Goal: Task Accomplishment & Management: Use online tool/utility

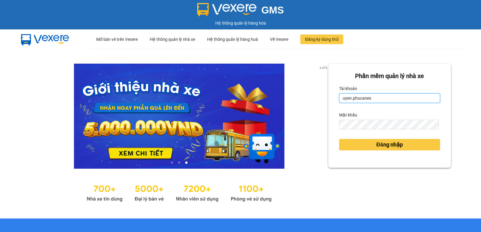
drag, startPoint x: 371, startPoint y: 97, endPoint x: 332, endPoint y: 105, distance: 40.3
click at [335, 107] on div "Phần mềm quản lý nhà xe Tài khoản uyen.phucanex Mật khẩu Đăng nhập" at bounding box center [389, 116] width 123 height 104
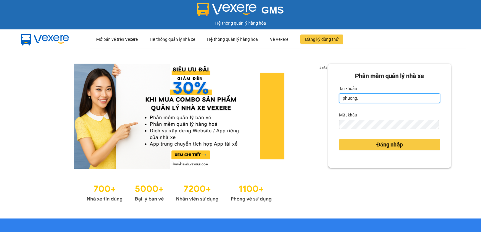
type input "phuong.phucanex"
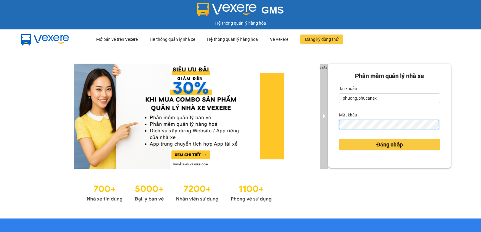
click at [324, 128] on div "2 of 3 Phần mềm quản lý nhà xe Tài khoản phuong.phucanex Mật khẩu Đăng nhập" at bounding box center [240, 134] width 481 height 170
click at [339, 139] on button "Đăng nhập" at bounding box center [389, 144] width 101 height 11
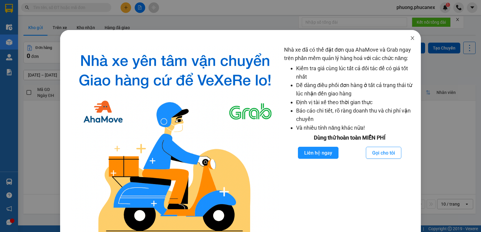
click at [410, 38] on icon "close" at bounding box center [412, 38] width 5 height 5
